Goal: Task Accomplishment & Management: Use online tool/utility

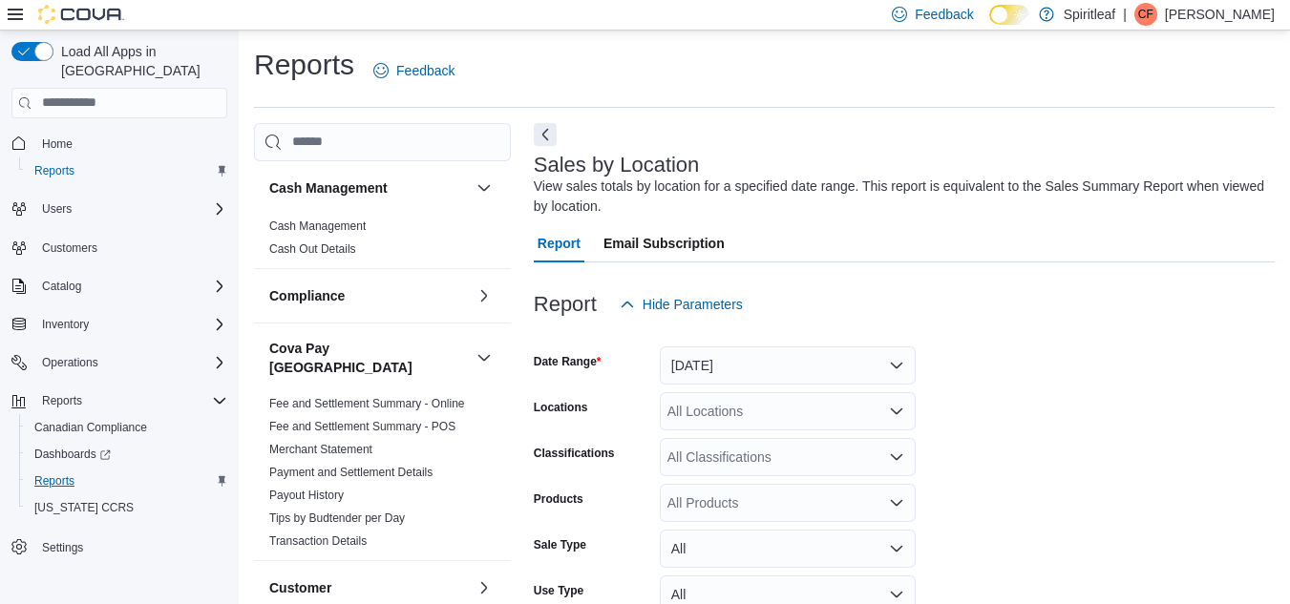
scroll to position [64, 0]
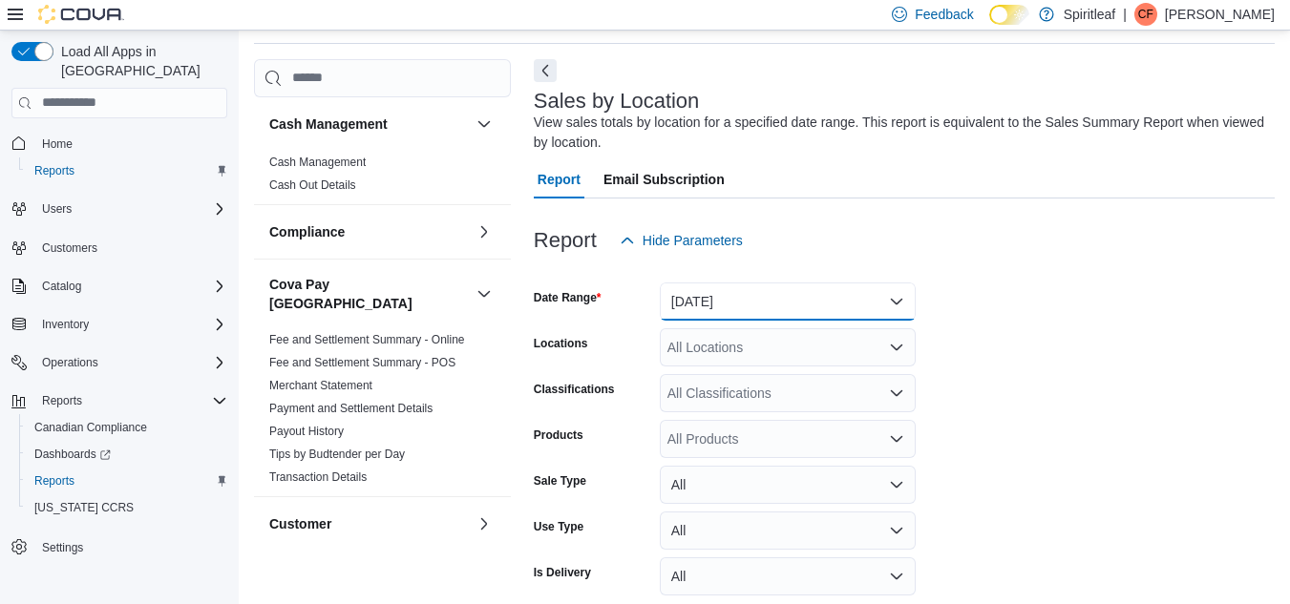
click at [896, 300] on button "[DATE]" at bounding box center [788, 302] width 256 height 38
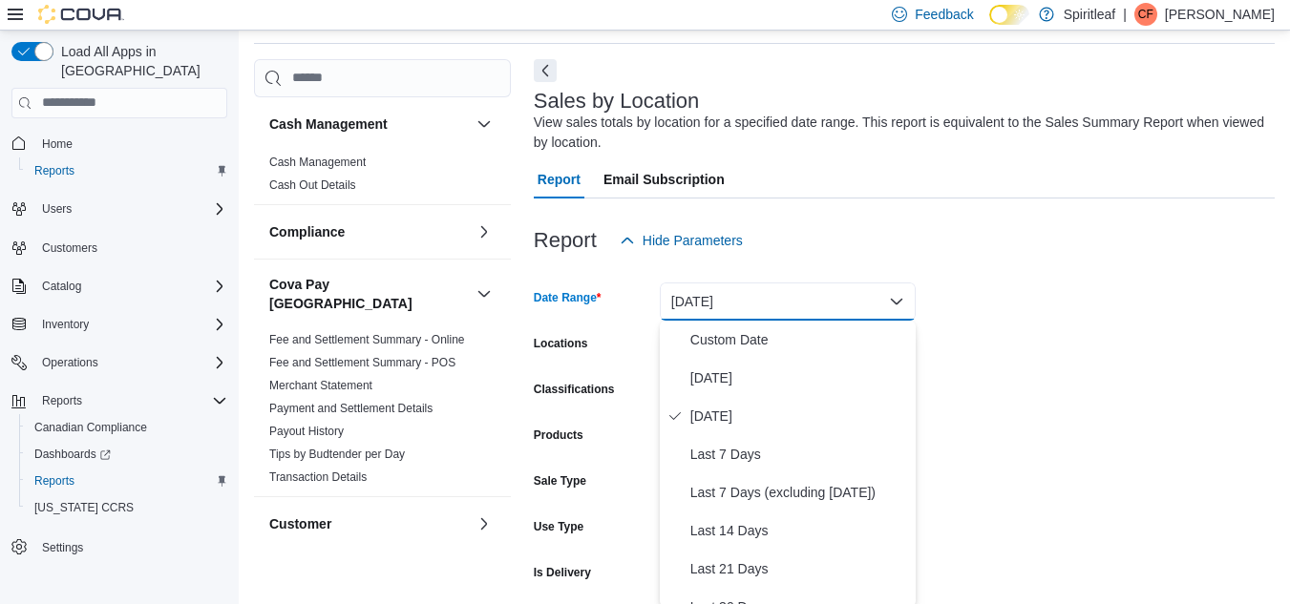
scroll to position [67, 0]
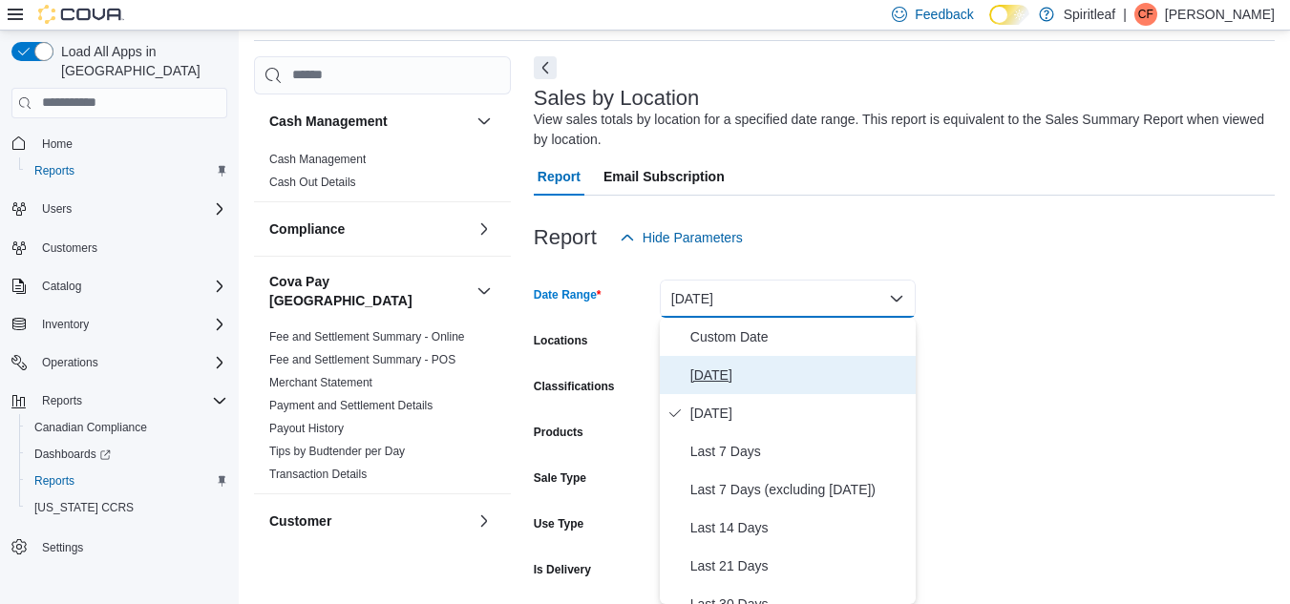
click at [705, 372] on span "[DATE]" at bounding box center [799, 375] width 218 height 23
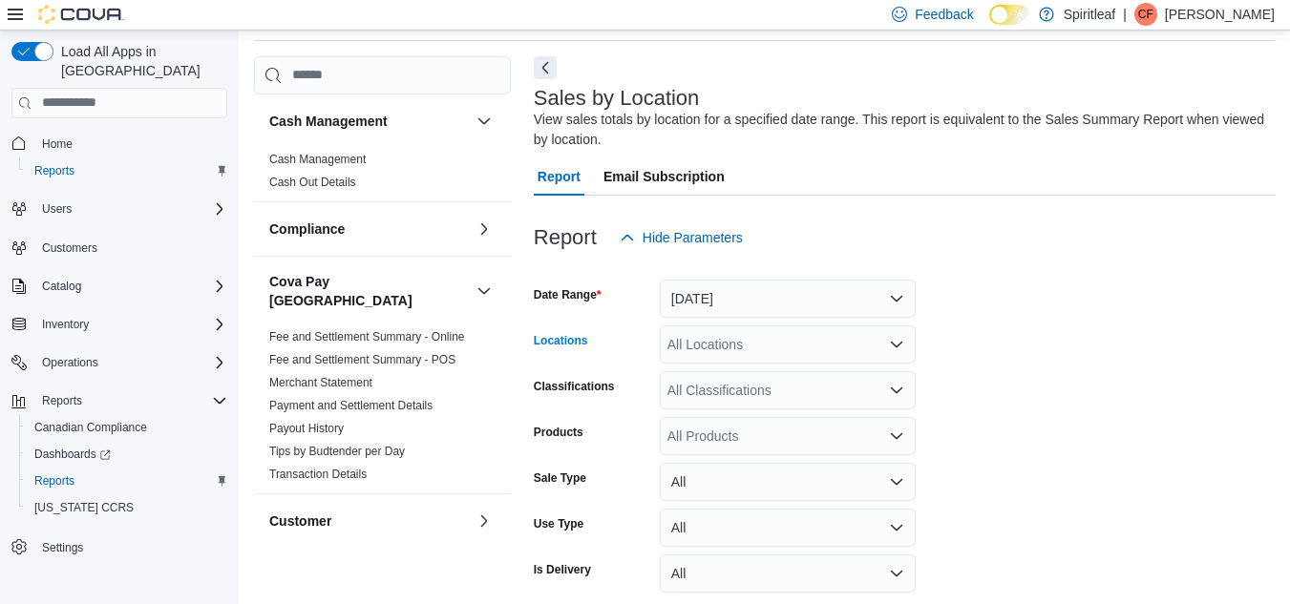
click at [748, 350] on div "All Locations" at bounding box center [788, 345] width 256 height 38
type input "***"
click at [766, 379] on span "300 - Moose Jaw" at bounding box center [780, 377] width 102 height 19
click at [962, 377] on form "Date Range [DATE] Locations 300 - Moose Jaw Classifications All Classifications…" at bounding box center [904, 451] width 741 height 389
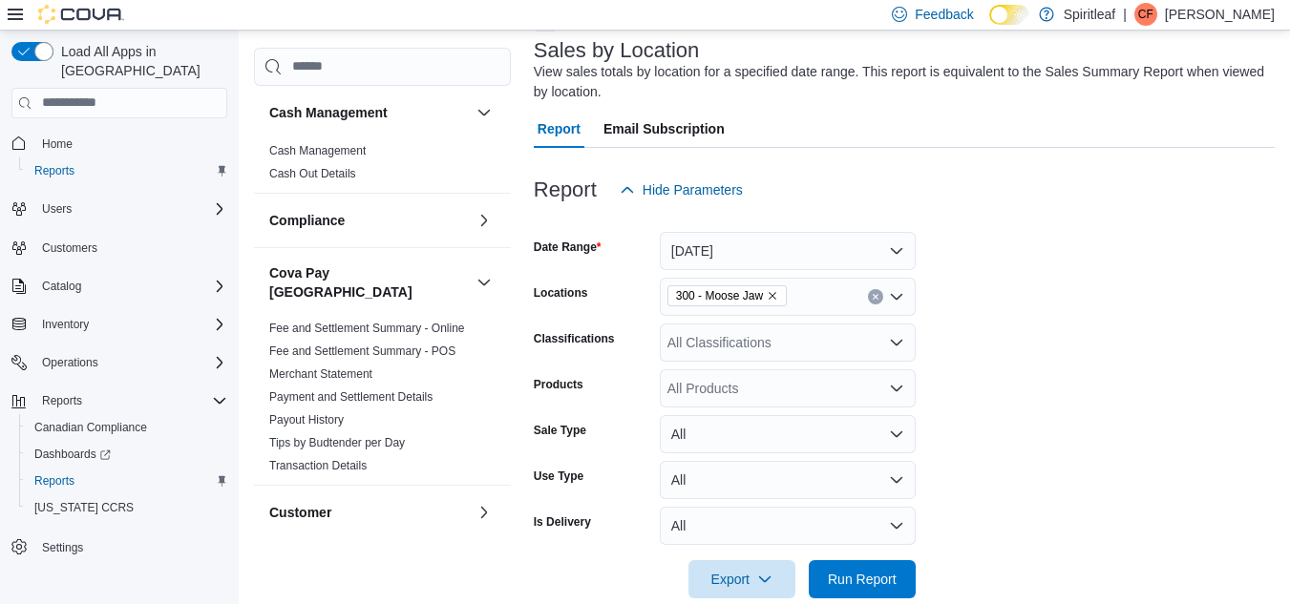
scroll to position [147, 0]
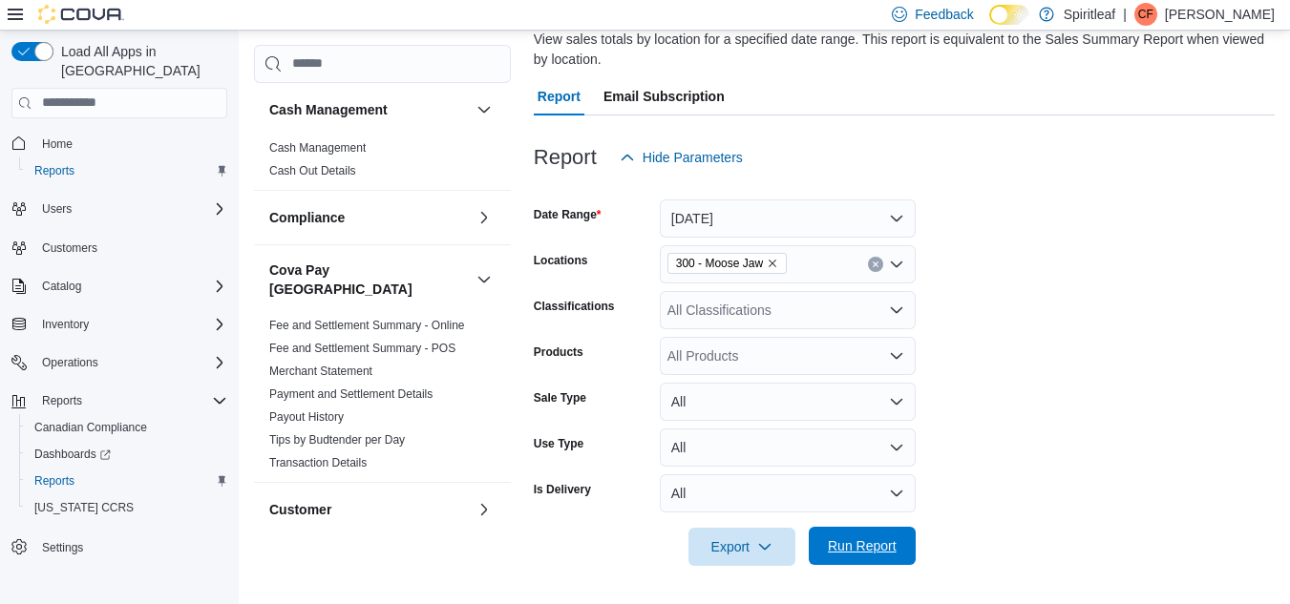
click at [839, 543] on span "Run Report" at bounding box center [862, 546] width 69 height 19
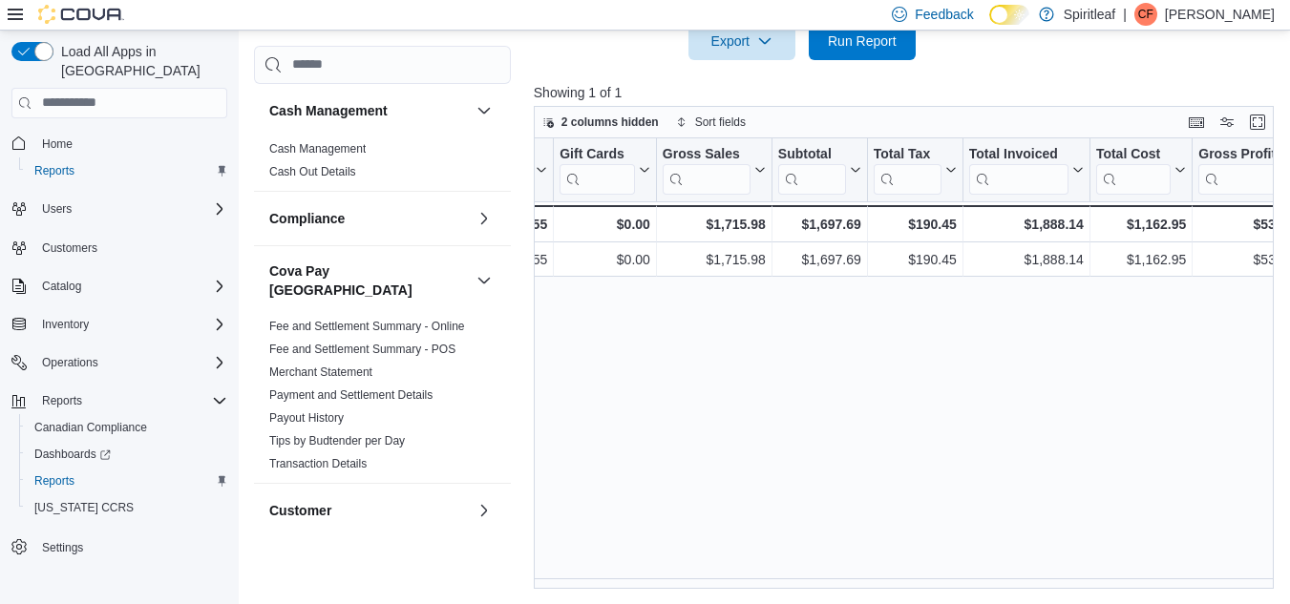
scroll to position [0, 464]
